Goal: Find specific page/section: Find specific page/section

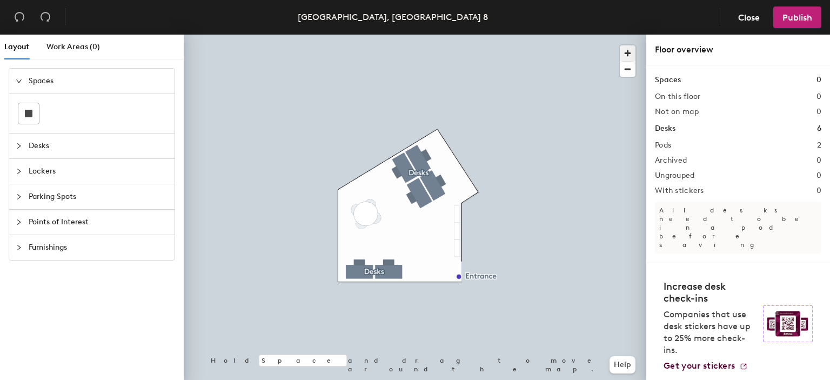
click at [627, 53] on span "button" at bounding box center [628, 53] width 16 height 16
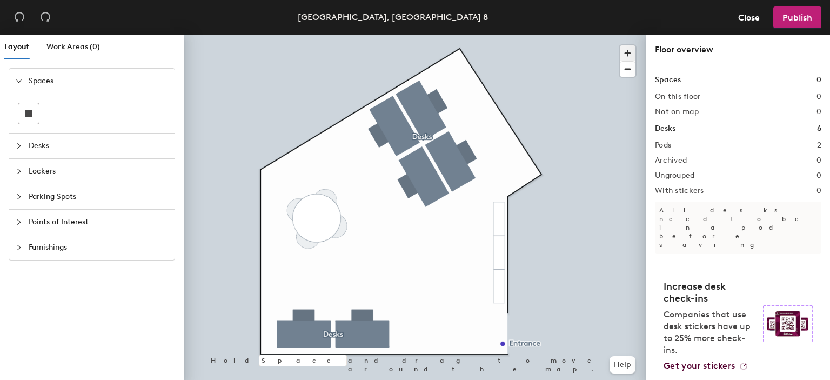
click at [627, 53] on span "button" at bounding box center [628, 53] width 16 height 16
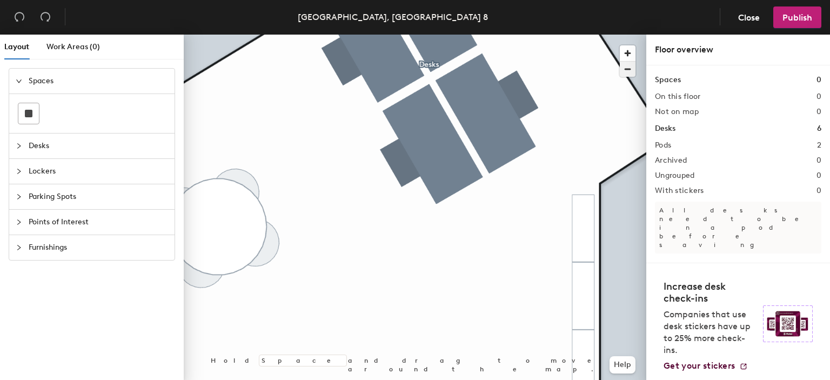
click at [627, 69] on span "button" at bounding box center [628, 69] width 16 height 15
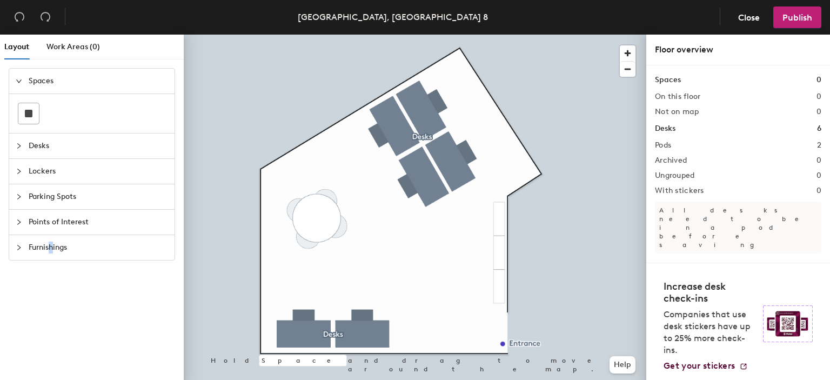
drag, startPoint x: 36, startPoint y: 170, endPoint x: 52, endPoint y: 342, distance: 173.1
click at [52, 342] on div "Spaces Desks Lockers Parking Spots Points of Interest Furnishings" at bounding box center [92, 226] width 184 height 316
click at [18, 168] on icon "collapsed" at bounding box center [19, 171] width 6 height 6
click at [48, 131] on span "Lockers" at bounding box center [98, 131] width 139 height 25
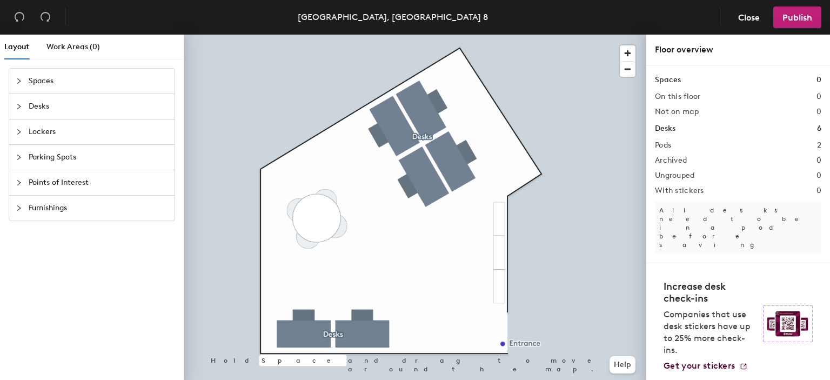
click at [48, 131] on span "Lockers" at bounding box center [98, 131] width 139 height 25
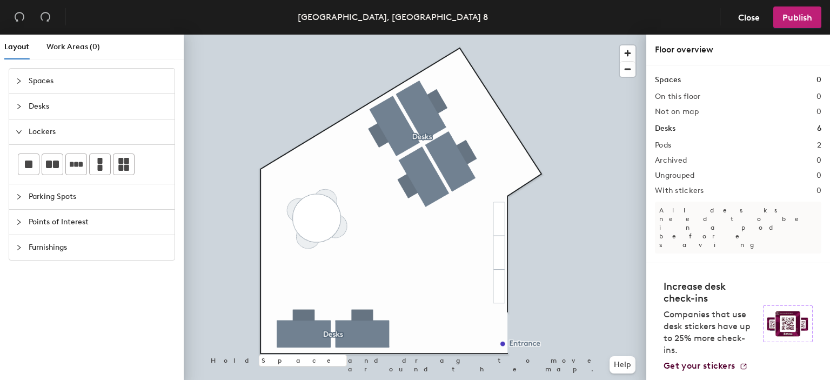
click at [56, 287] on div "Spaces Desks Lockers Parking Spots Points of Interest Furnishings" at bounding box center [92, 226] width 184 height 316
click at [668, 264] on h1 "Lockers" at bounding box center [669, 270] width 28 height 12
click at [678, 264] on h1 "Lockers" at bounding box center [669, 270] width 28 height 12
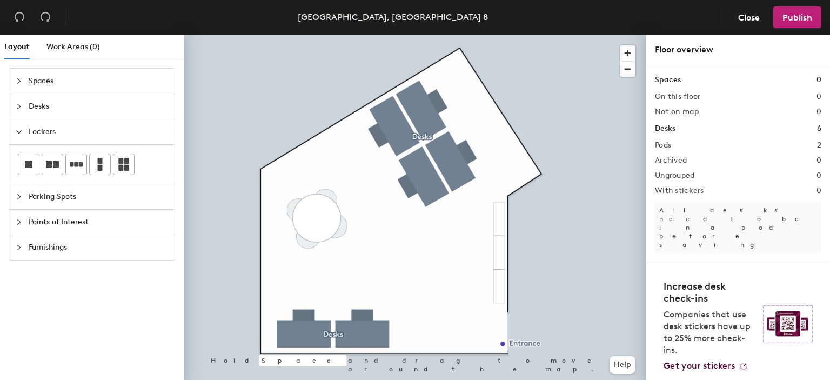
click at [678, 264] on h1 "Lockers" at bounding box center [669, 270] width 28 height 12
drag, startPoint x: 678, startPoint y: 234, endPoint x: 72, endPoint y: 301, distance: 610.3
click at [72, 301] on div "Spaces Desks Lockers Parking Spots Points of Interest Furnishings" at bounding box center [92, 226] width 184 height 316
click at [17, 130] on icon "expanded" at bounding box center [19, 132] width 6 height 6
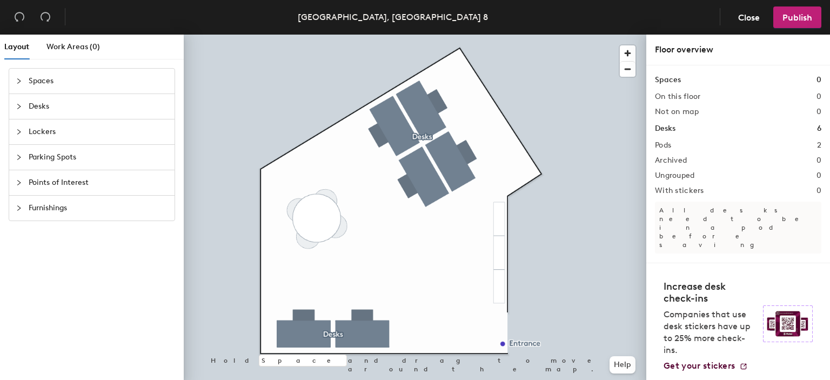
click at [18, 80] on icon "collapsed" at bounding box center [19, 81] width 6 height 6
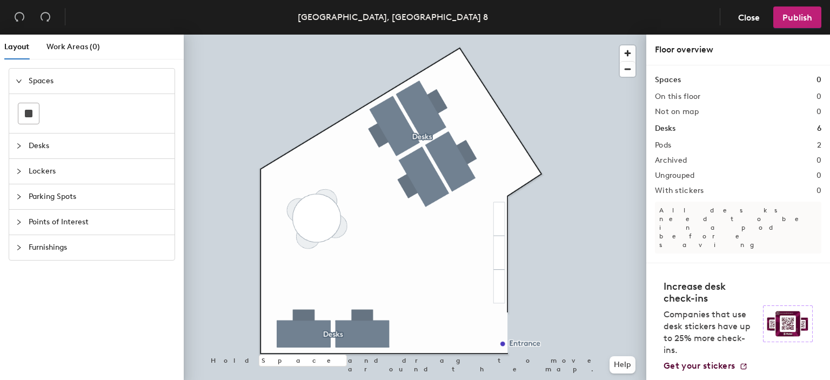
click at [18, 80] on icon "expanded" at bounding box center [19, 81] width 6 height 6
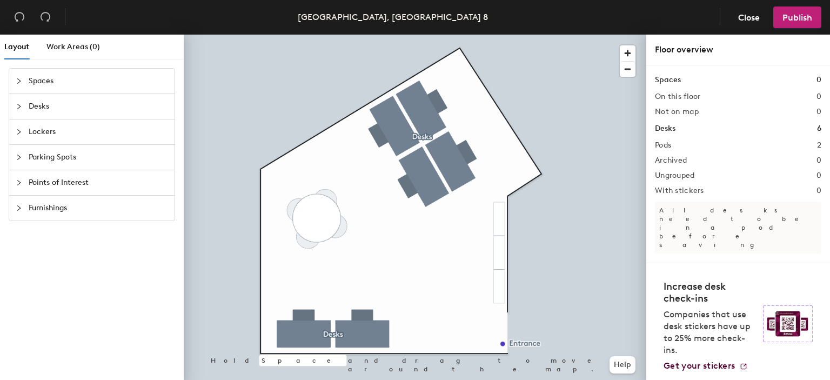
click at [15, 207] on div "Furnishings" at bounding box center [91, 208] width 165 height 25
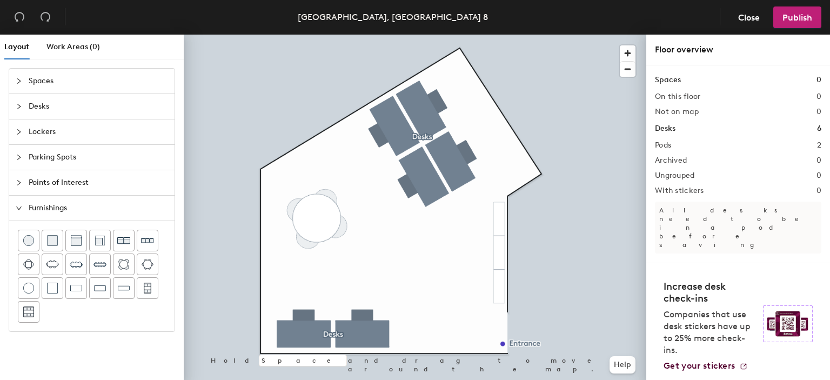
click at [15, 207] on div "Furnishings" at bounding box center [91, 208] width 165 height 25
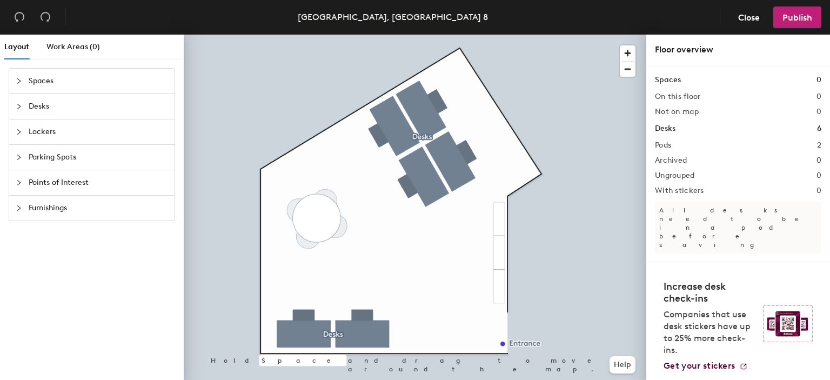
click at [41, 130] on span "Lockers" at bounding box center [98, 131] width 139 height 25
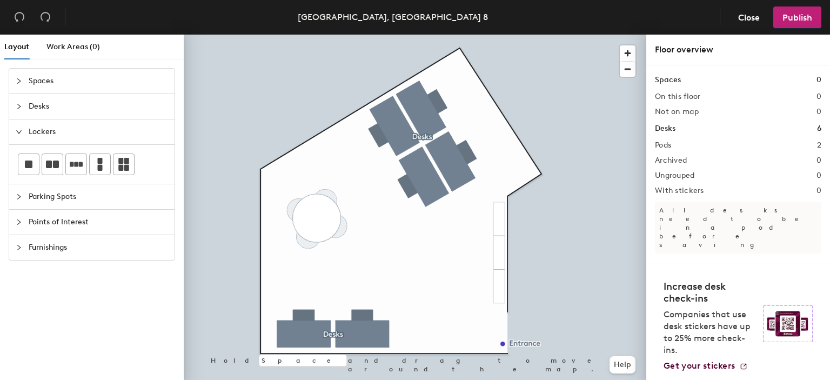
click at [41, 130] on span "Lockers" at bounding box center [98, 131] width 139 height 25
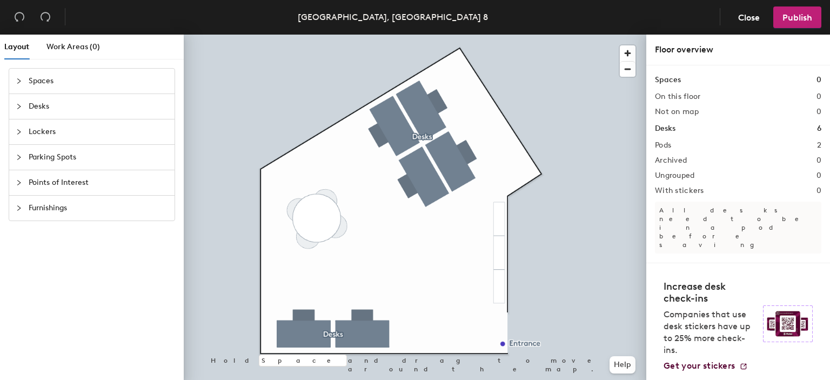
click at [38, 182] on span "Points of Interest" at bounding box center [98, 182] width 139 height 25
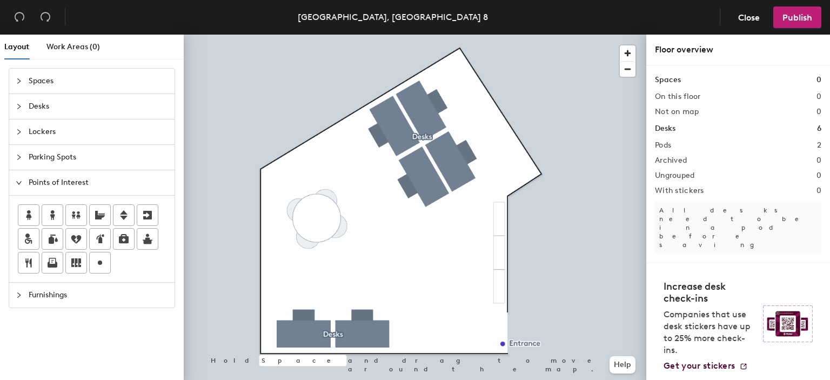
click at [38, 182] on span "Points of Interest" at bounding box center [98, 182] width 139 height 25
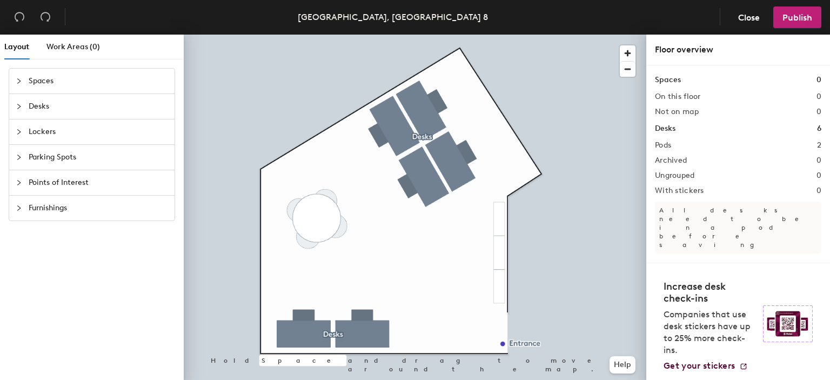
click at [43, 133] on span "Lockers" at bounding box center [98, 131] width 139 height 25
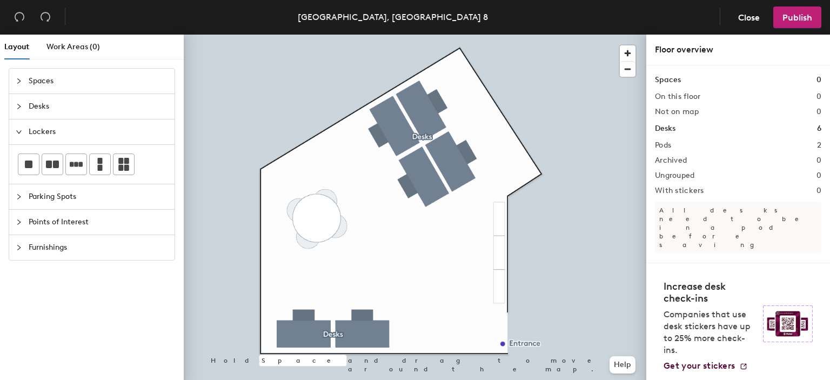
click at [43, 133] on span "Lockers" at bounding box center [98, 131] width 139 height 25
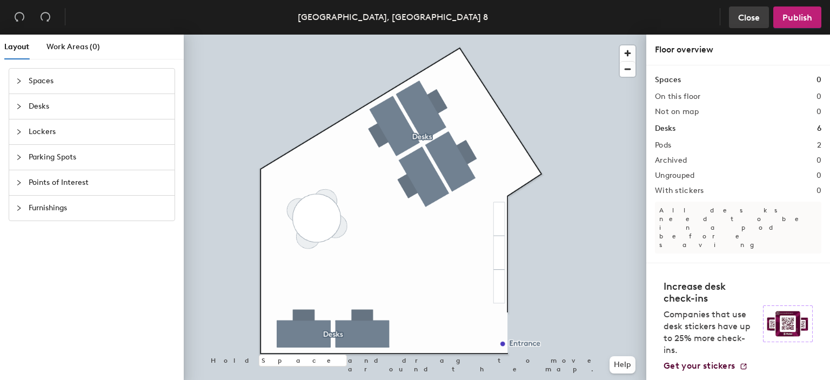
click at [750, 19] on span "Close" at bounding box center [749, 17] width 22 height 10
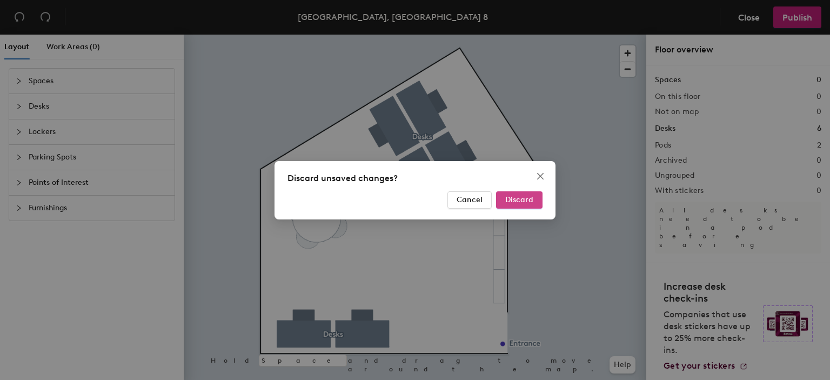
click at [528, 198] on span "Discard" at bounding box center [519, 199] width 28 height 9
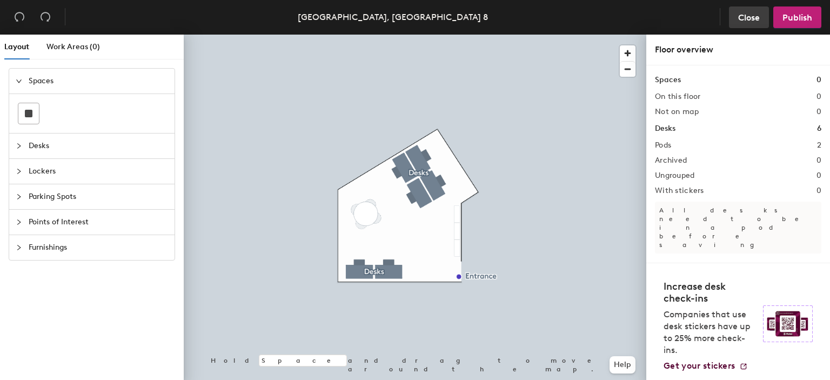
click at [751, 18] on span "Close" at bounding box center [749, 17] width 22 height 10
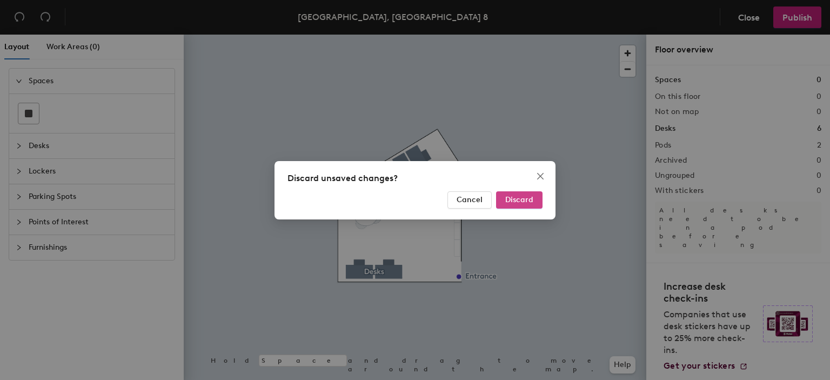
click at [517, 199] on span "Discard" at bounding box center [519, 199] width 28 height 9
